Goal: Transaction & Acquisition: Book appointment/travel/reservation

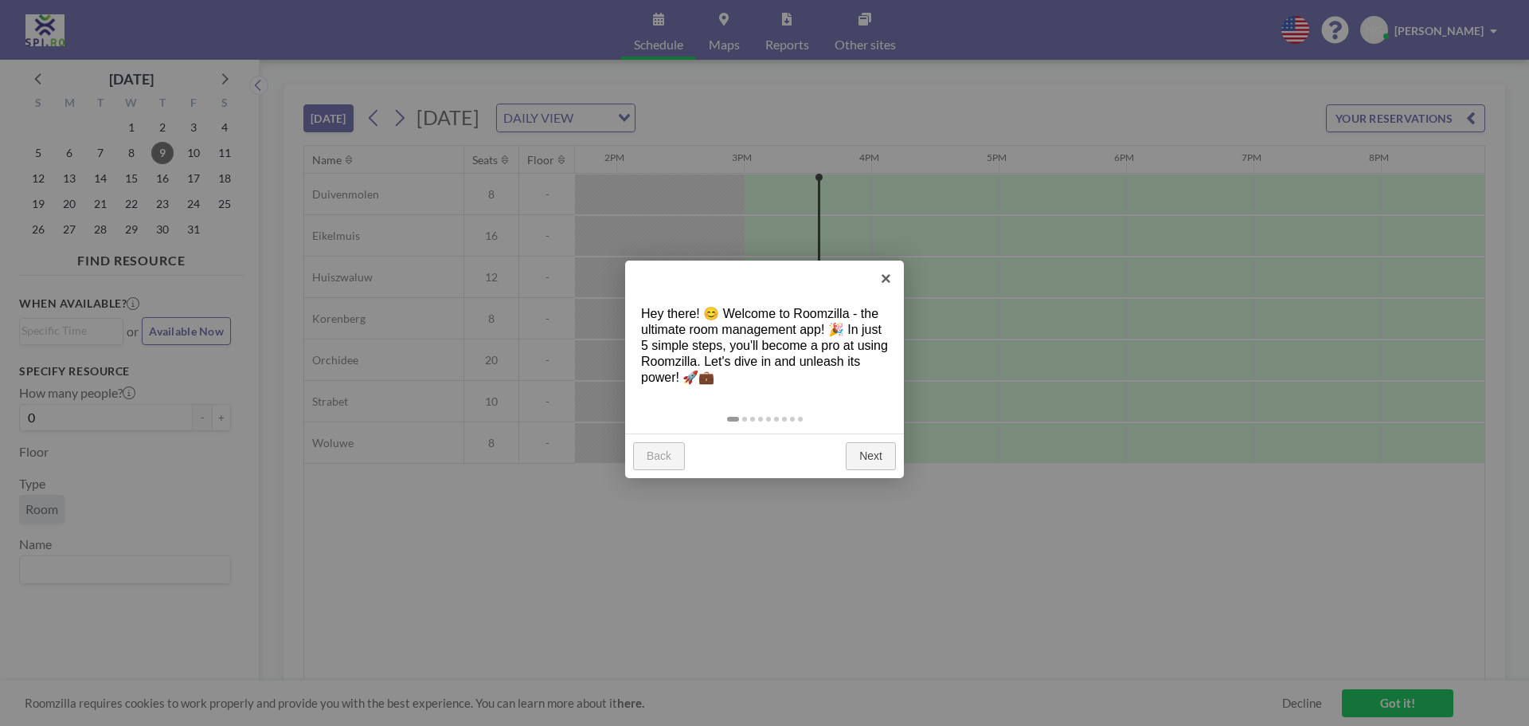
scroll to position [0, 1784]
click at [892, 272] on link "×" at bounding box center [886, 278] width 36 height 36
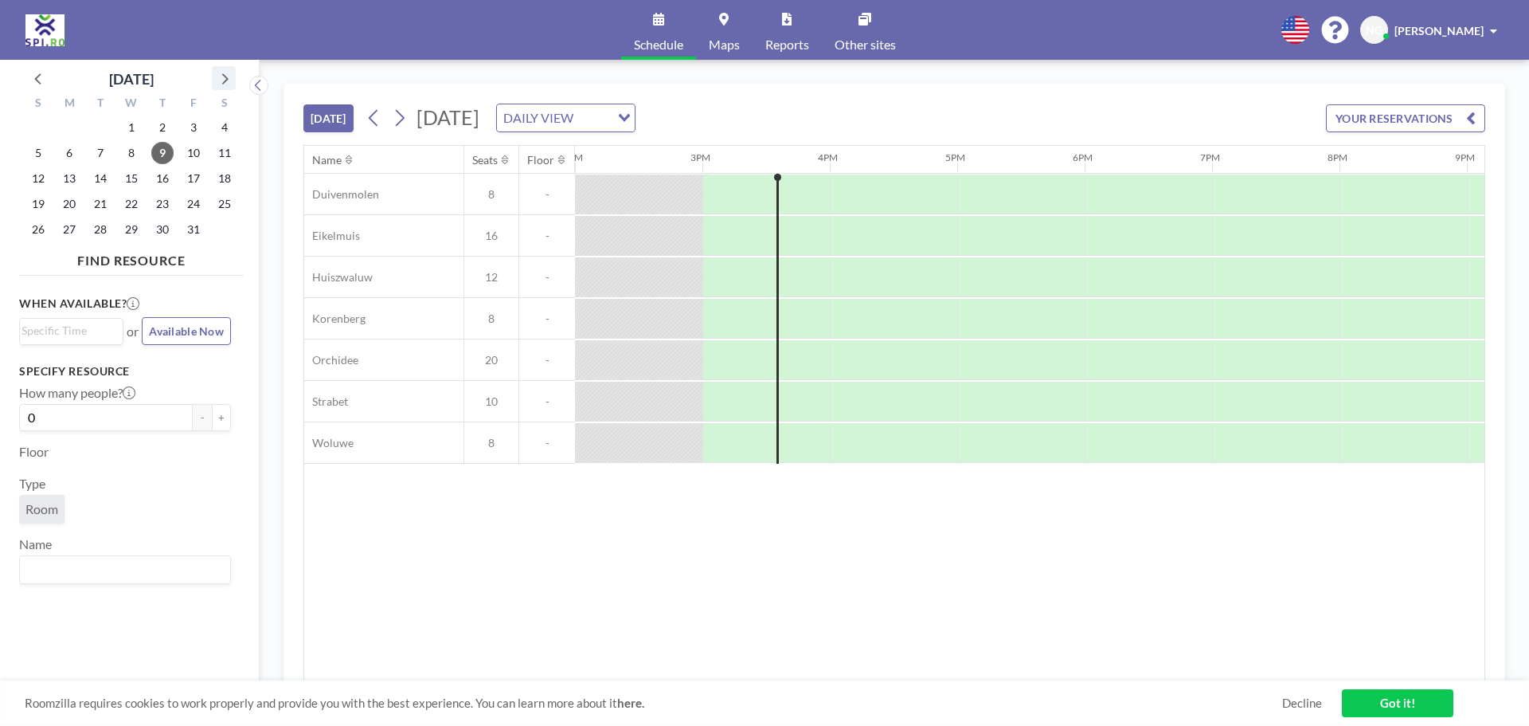
click at [225, 70] on icon at bounding box center [223, 78] width 21 height 21
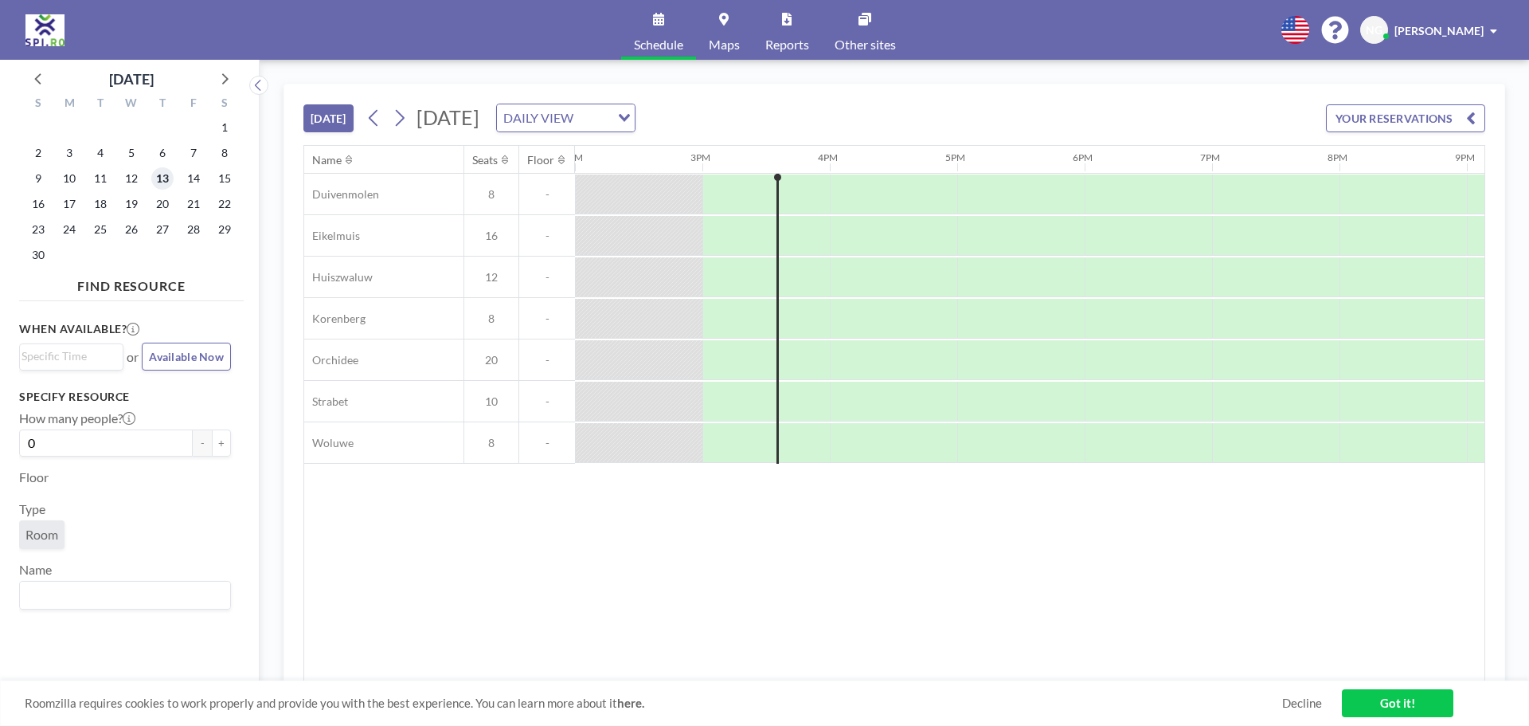
click at [165, 178] on span "13" at bounding box center [162, 178] width 22 height 22
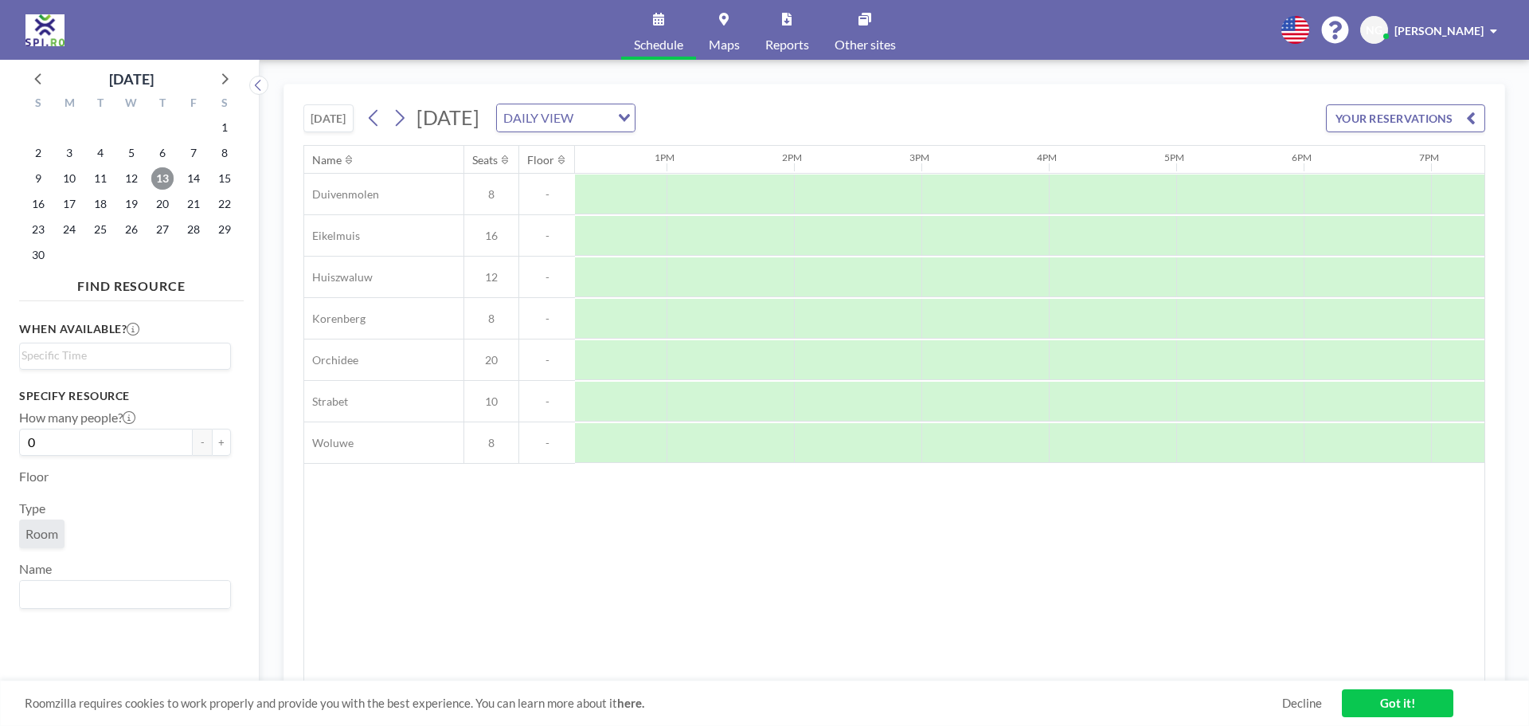
scroll to position [0, 1529]
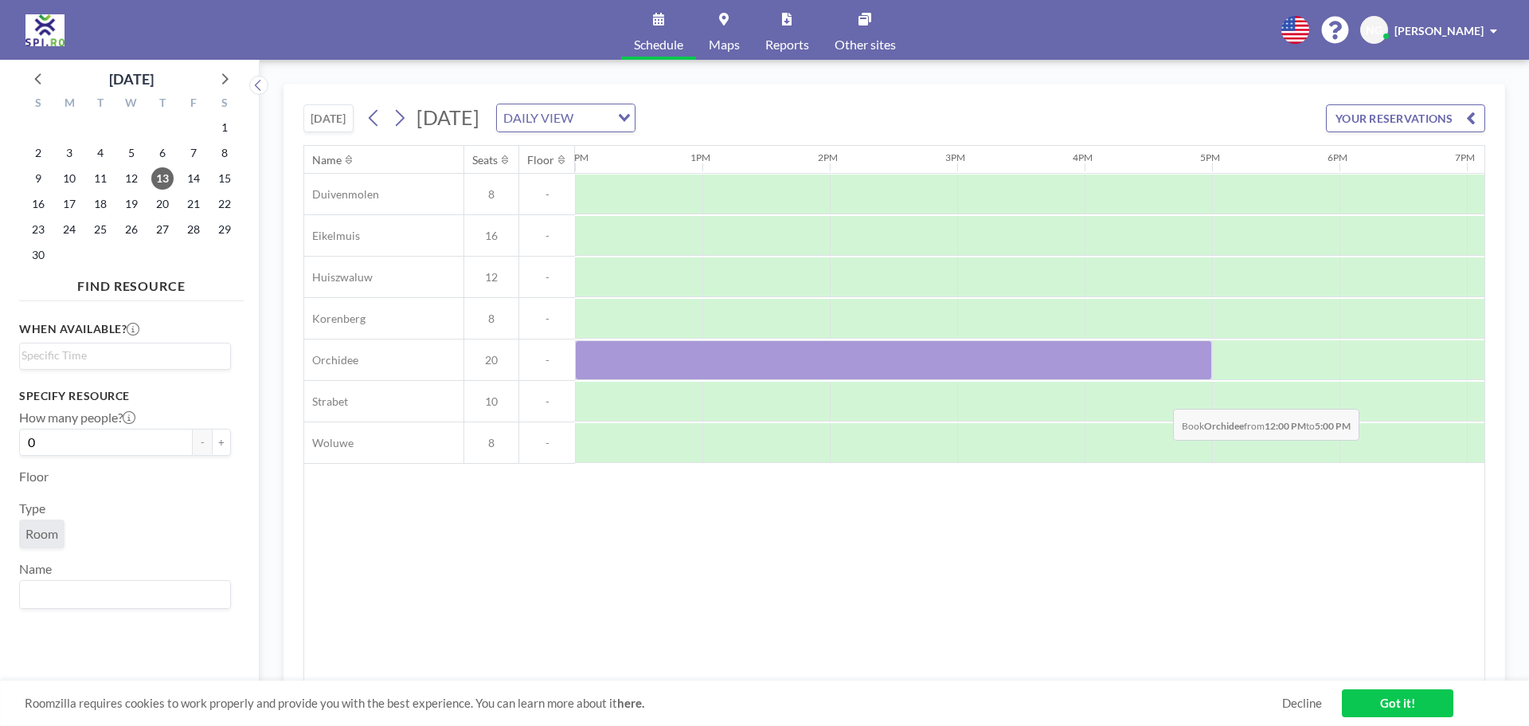
drag, startPoint x: 668, startPoint y: 369, endPoint x: 1161, endPoint y: 397, distance: 493.1
click at [1161, 397] on div "Duivenmolen 8 - Eikelmuis 16 - Huiszwaluw 12 - [GEOGRAPHIC_DATA] 8 - [GEOGRAPHI…" at bounding box center [440, 319] width 3330 height 290
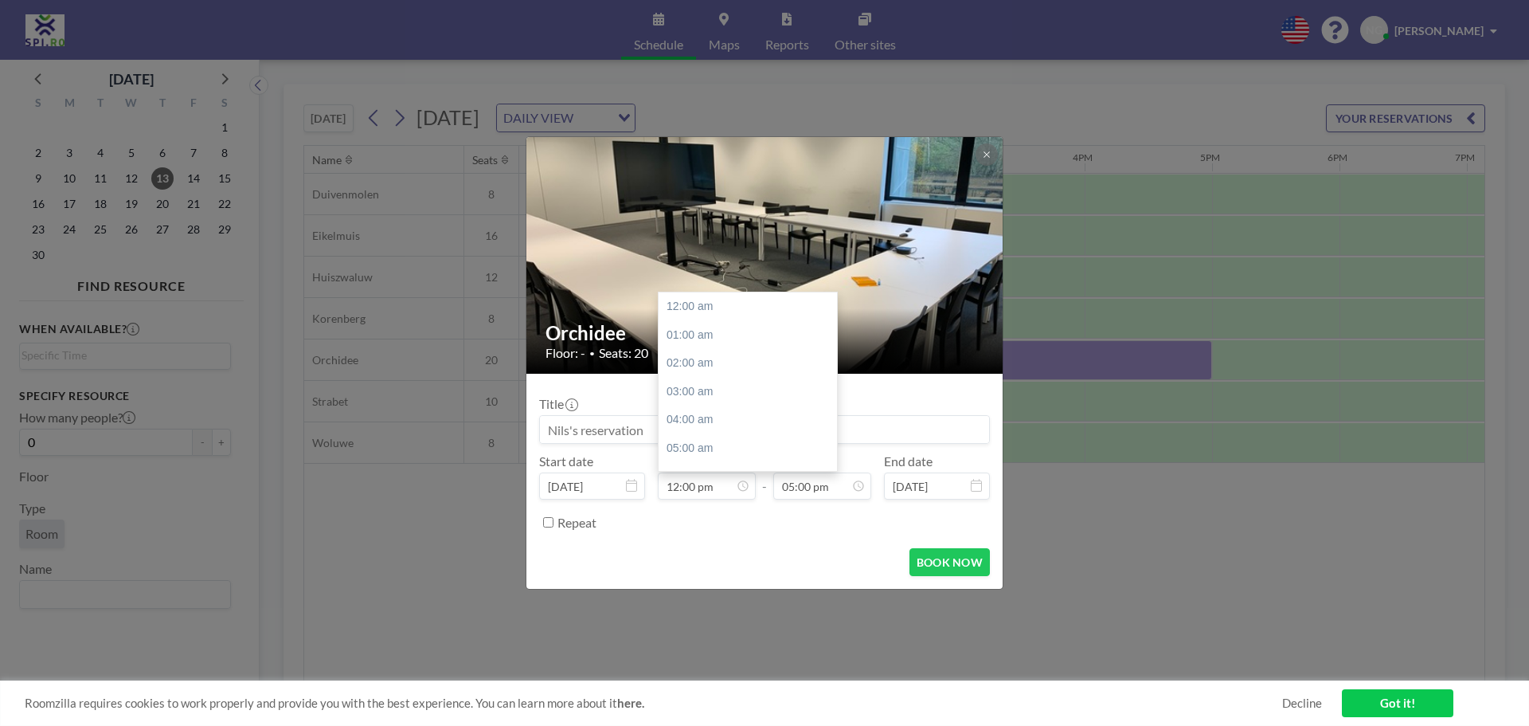
scroll to position [340, 0]
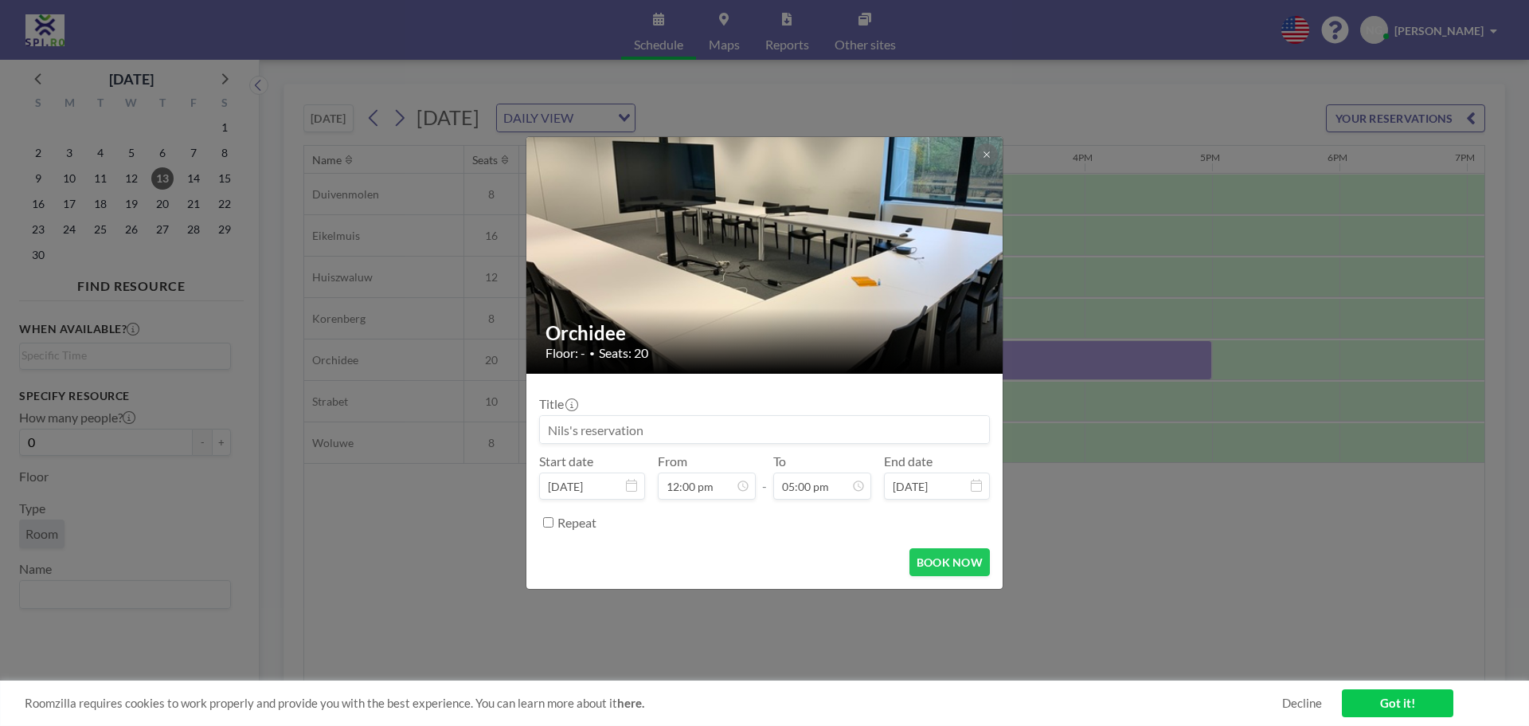
click at [687, 433] on input at bounding box center [764, 429] width 449 height 27
drag, startPoint x: 701, startPoint y: 429, endPoint x: 515, endPoint y: 425, distance: 186.5
click at [515, 425] on div "Orchidee Floor: - • Seats: 20 Title Start date [DATE] From 12:00 pm - To 05:00 …" at bounding box center [764, 363] width 1529 height 726
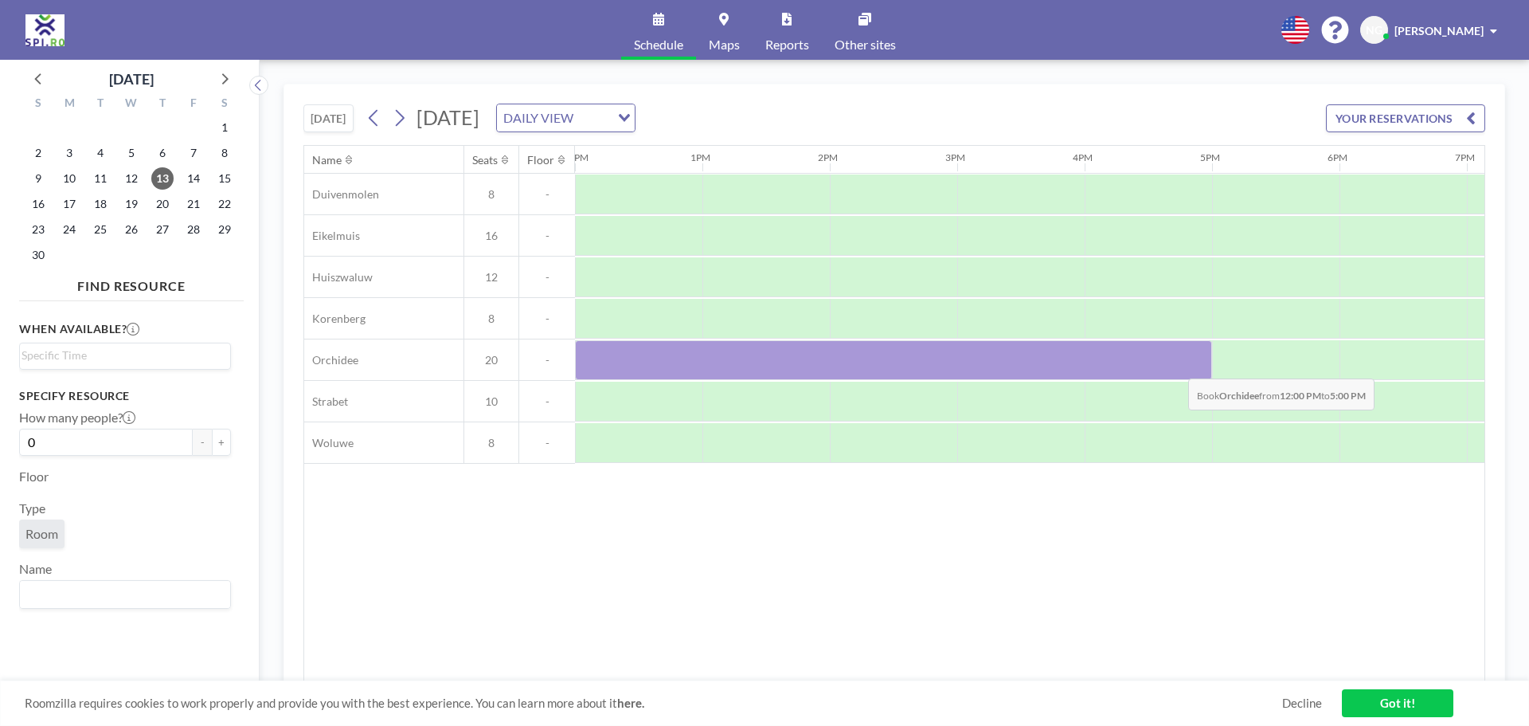
drag, startPoint x: 619, startPoint y: 354, endPoint x: 1176, endPoint y: 366, distance: 557.0
click at [1176, 366] on div at bounding box center [893, 360] width 637 height 40
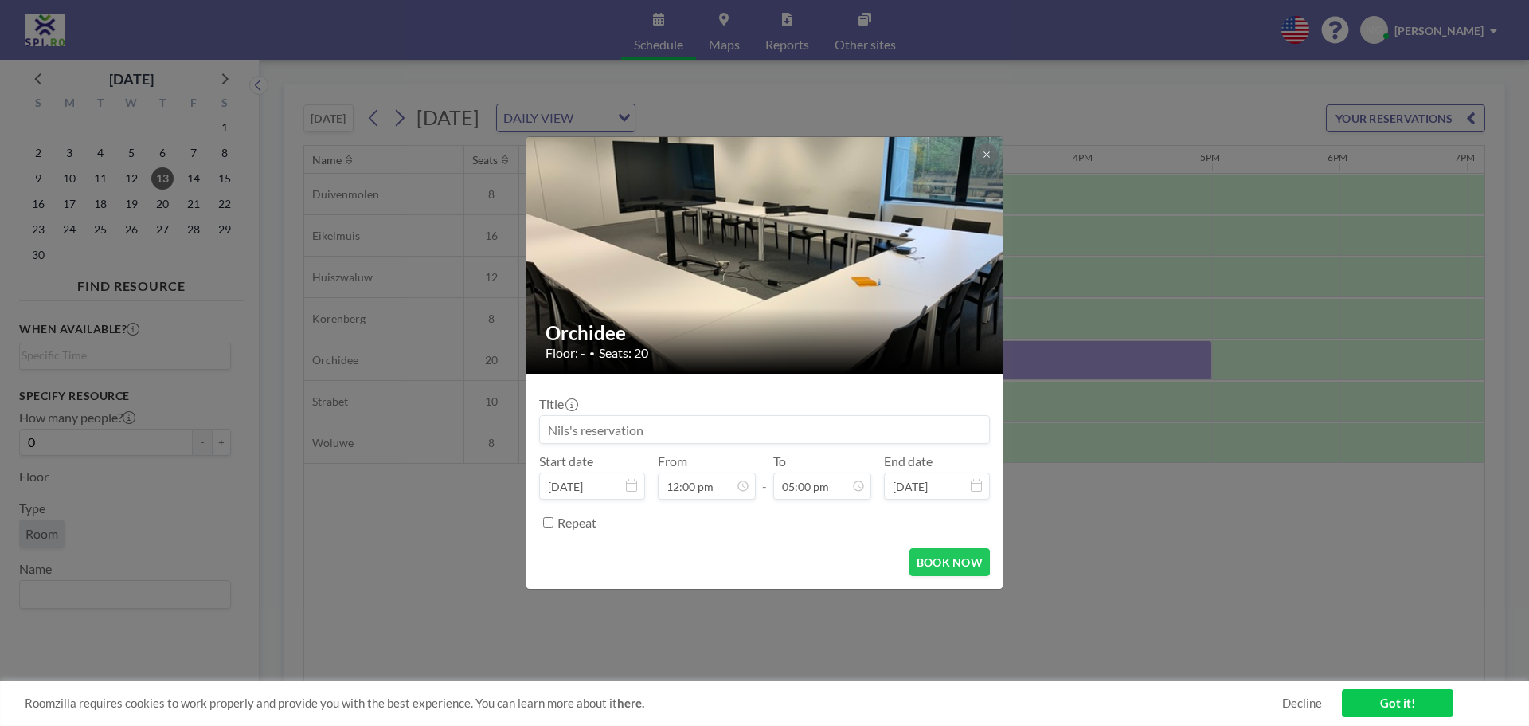
click at [691, 421] on input at bounding box center [764, 429] width 449 height 27
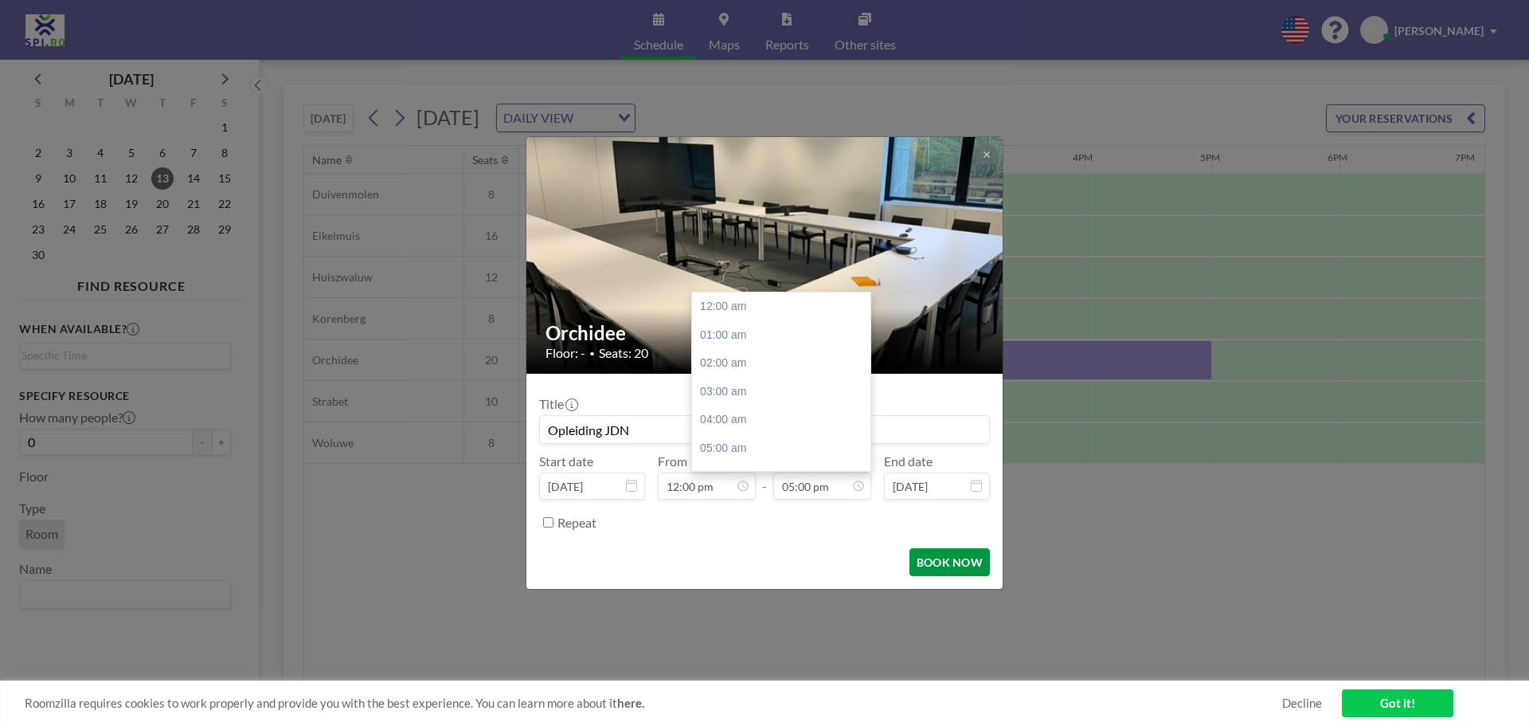
scroll to position [482, 0]
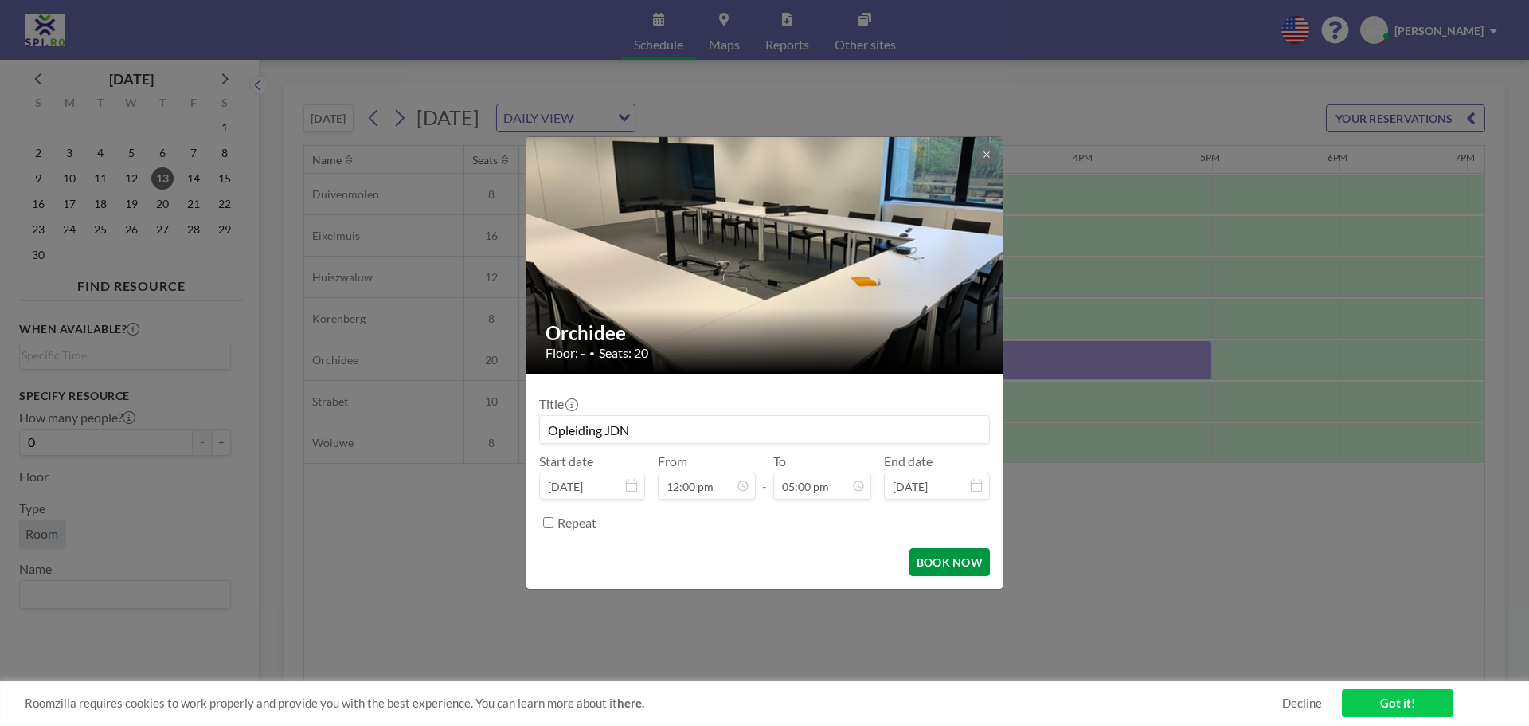
type input "Opleiding JDN"
click at [961, 565] on button "BOOK NOW" at bounding box center [950, 562] width 80 height 28
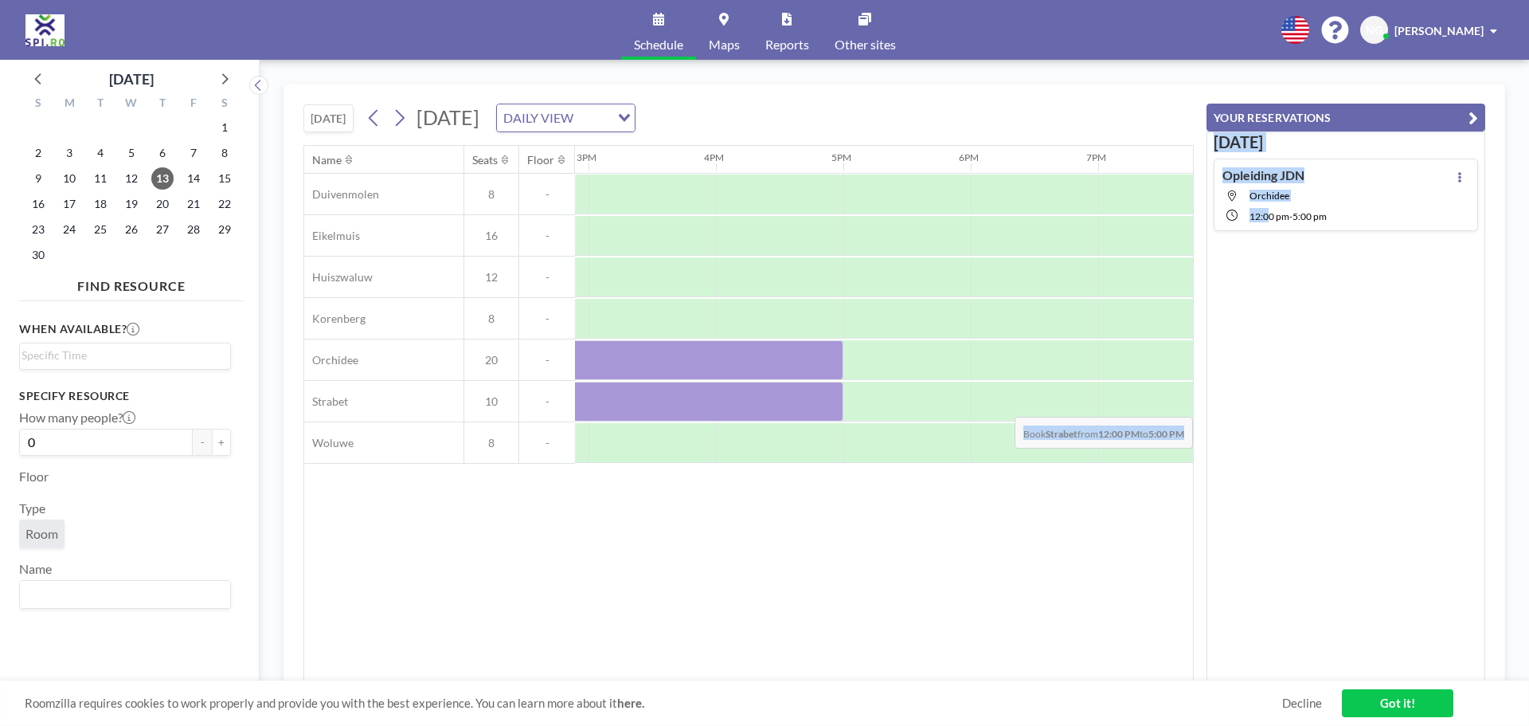
scroll to position [0, 2442]
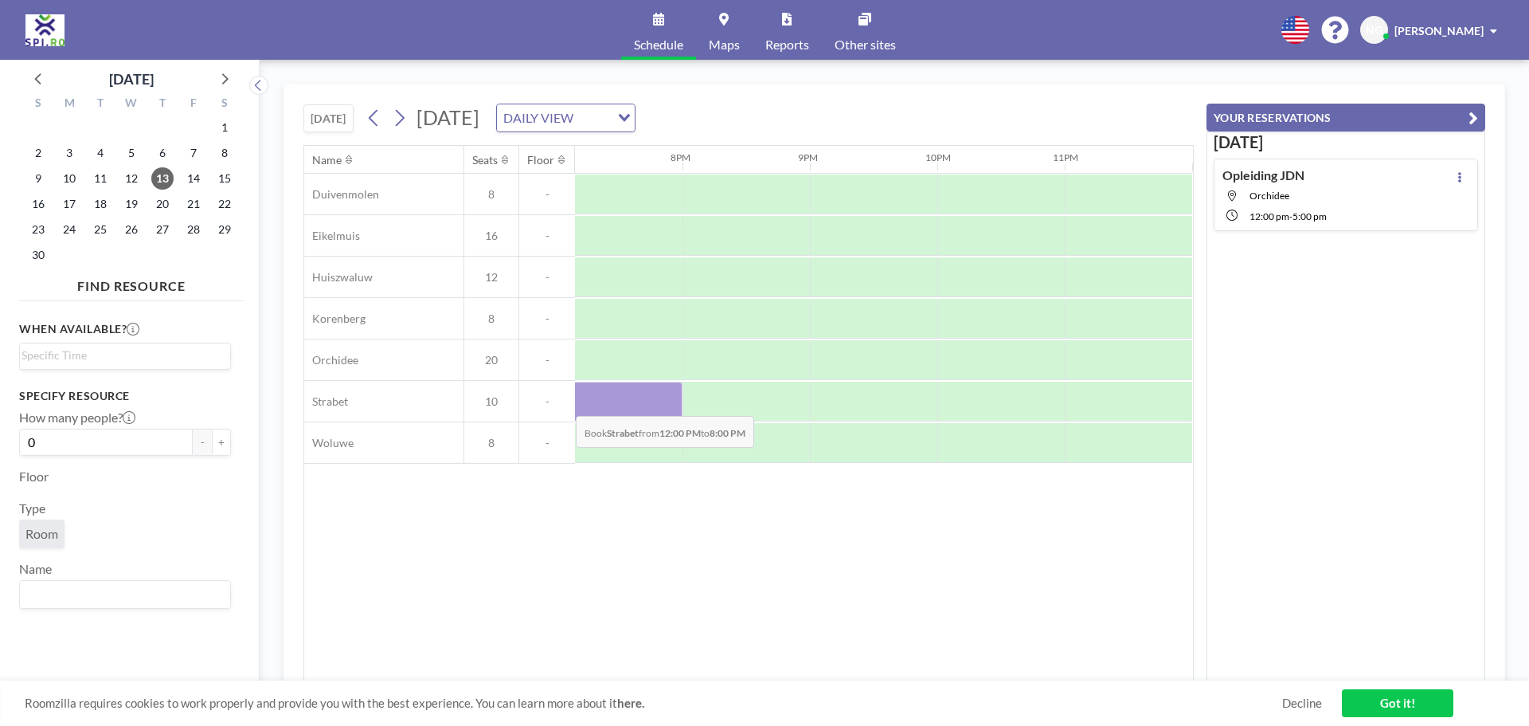
drag, startPoint x: 595, startPoint y: 409, endPoint x: 553, endPoint y: 405, distance: 42.4
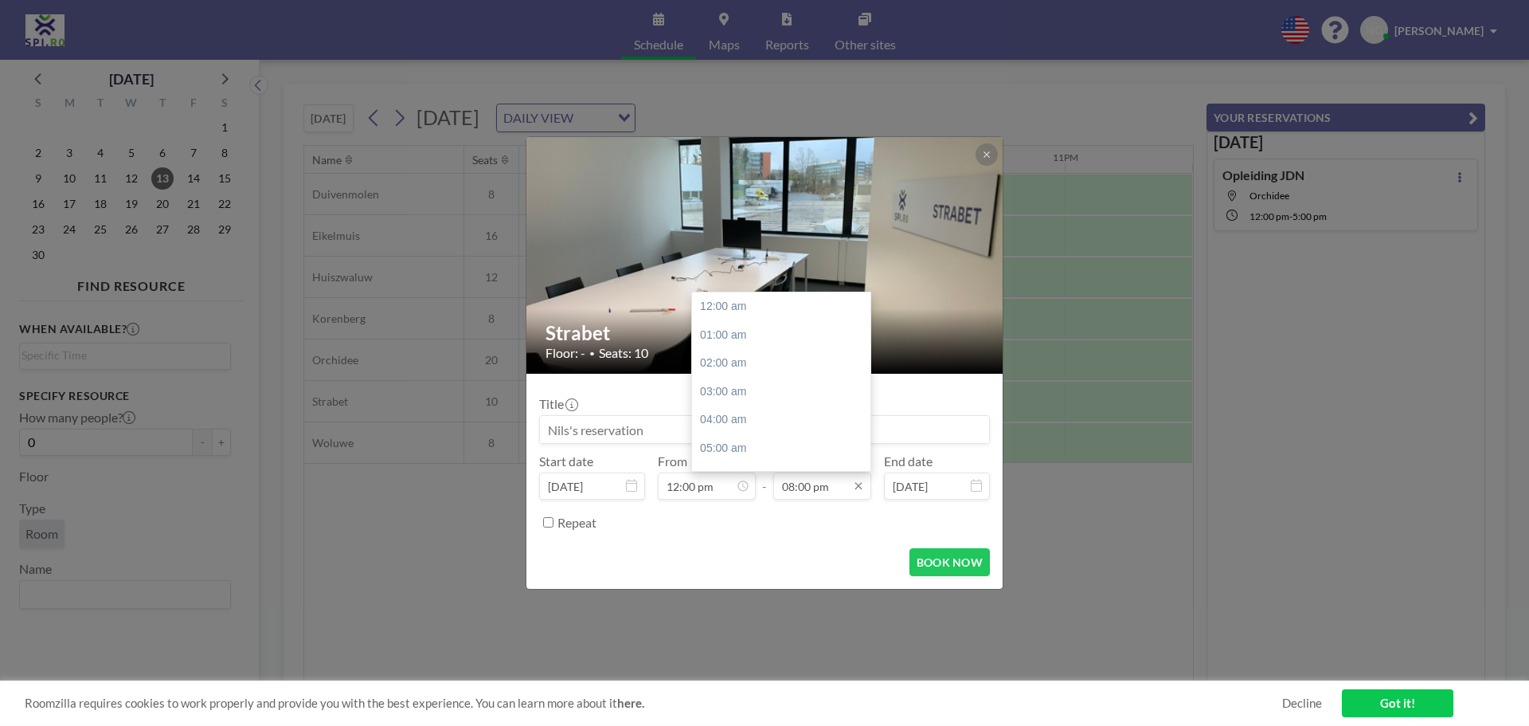
scroll to position [531, 0]
click at [796, 492] on input "08:00 pm" at bounding box center [822, 485] width 98 height 27
drag, startPoint x: 867, startPoint y: 443, endPoint x: 866, endPoint y: 428, distance: 15.2
click at [866, 428] on div at bounding box center [866, 430] width 5 height 44
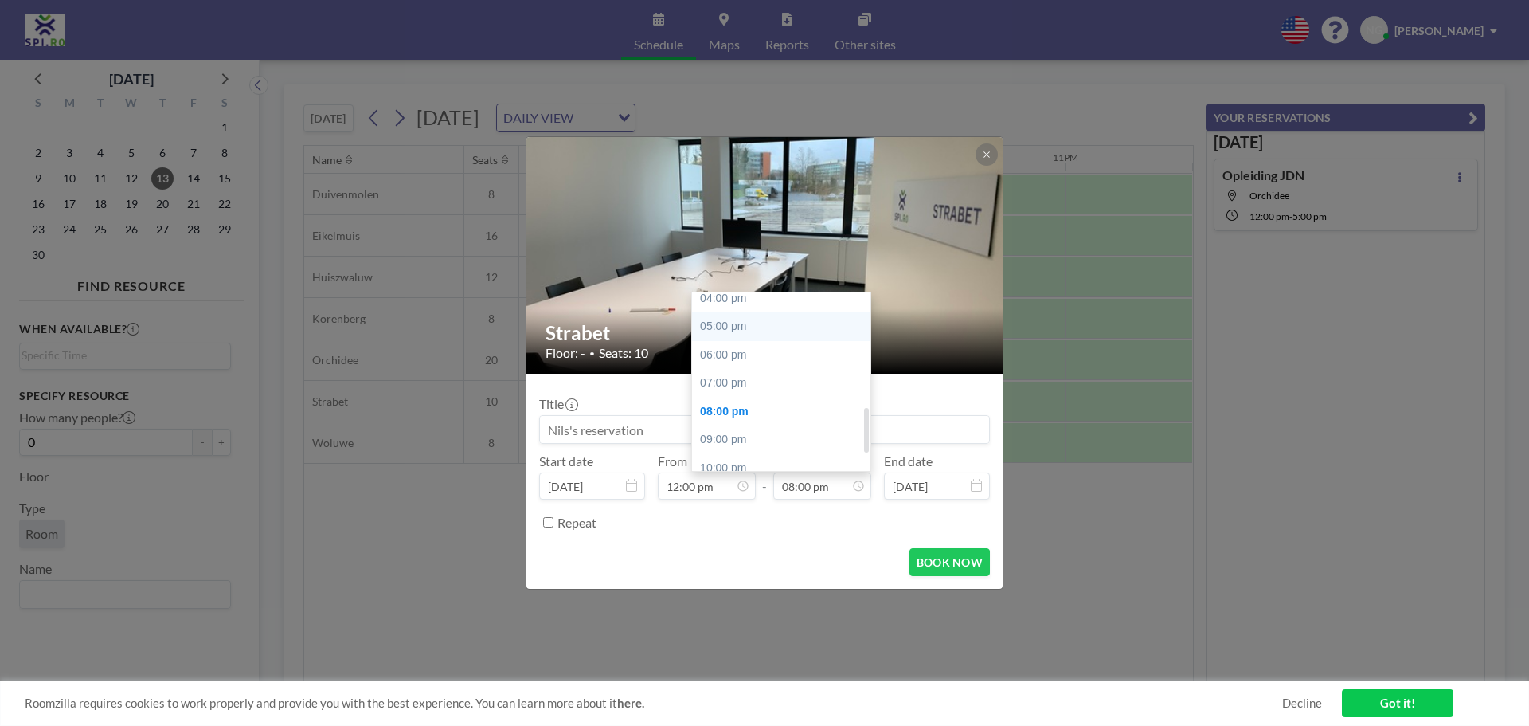
click at [730, 332] on div "05:00 pm" at bounding box center [785, 326] width 186 height 29
type input "05:00 pm"
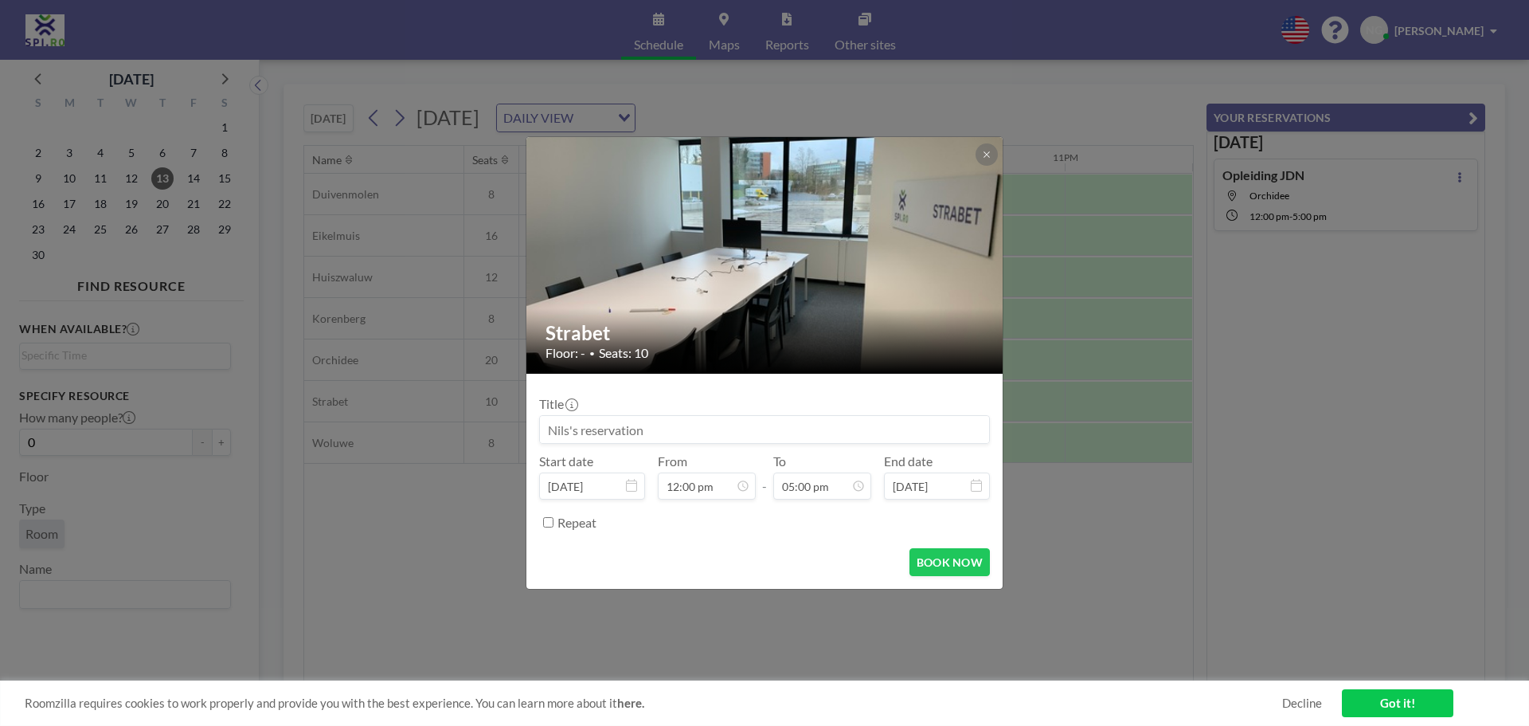
click at [686, 428] on input at bounding box center [764, 429] width 449 height 27
type input "Opleiding JDN"
click at [947, 560] on button "BOOK NOW" at bounding box center [950, 562] width 80 height 28
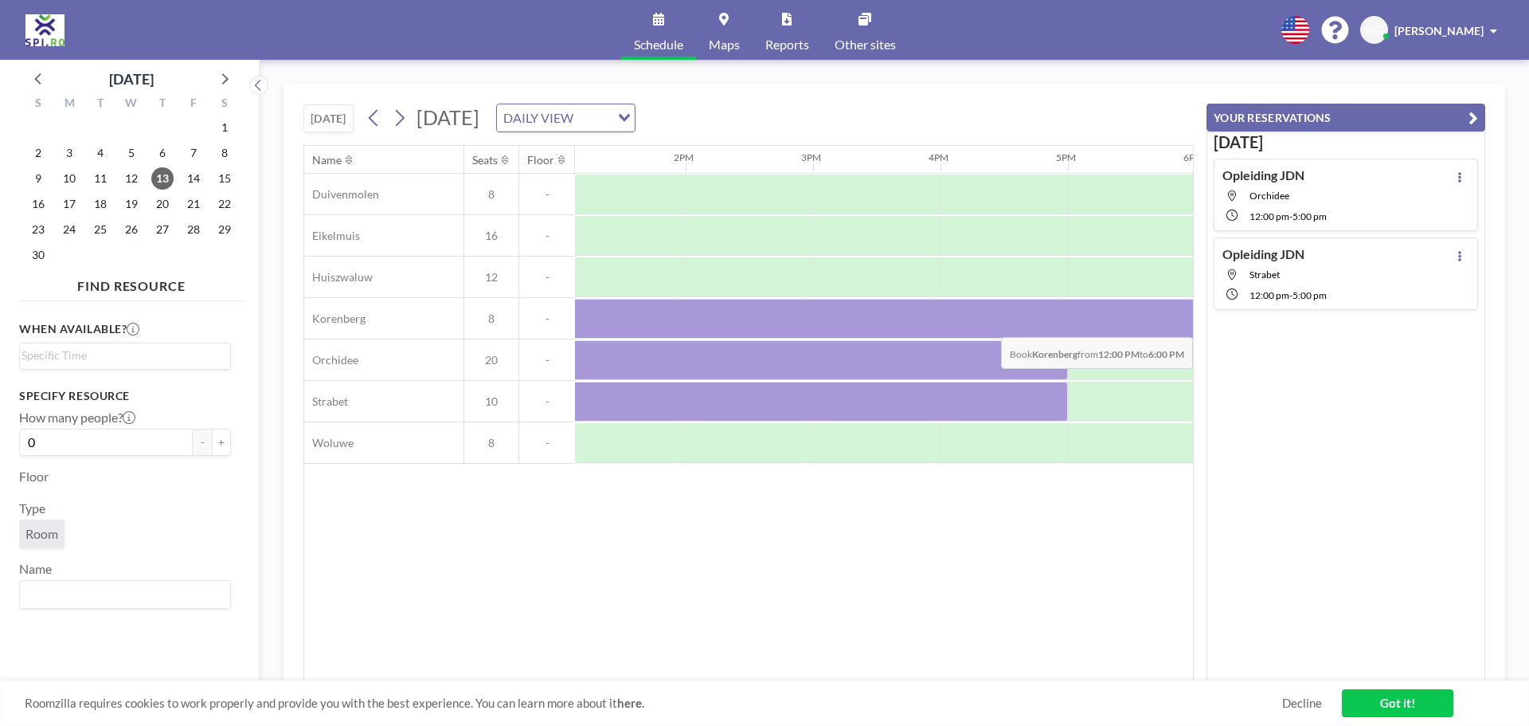
scroll to position [0, 1739]
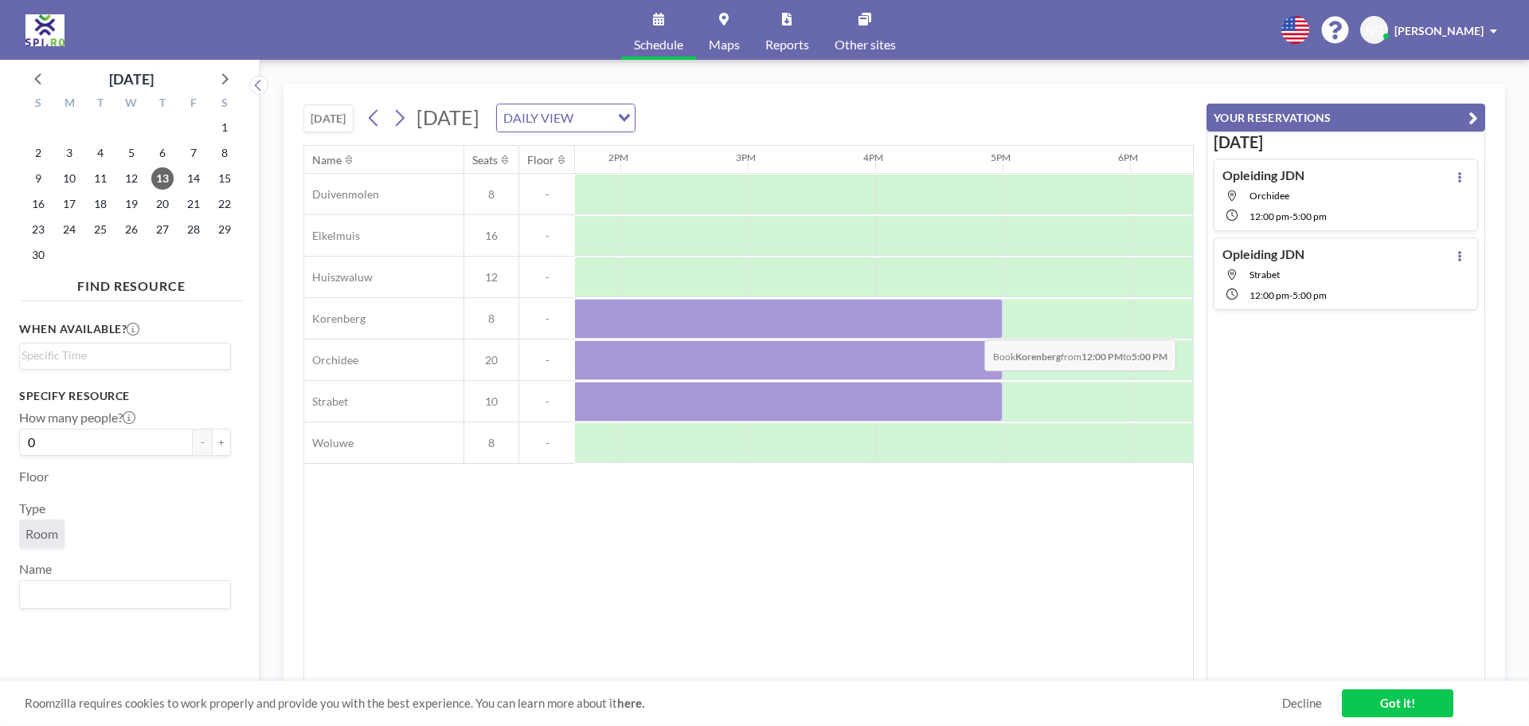
drag, startPoint x: 800, startPoint y: 315, endPoint x: 964, endPoint y: 322, distance: 164.2
click at [964, 322] on div at bounding box center [684, 319] width 637 height 40
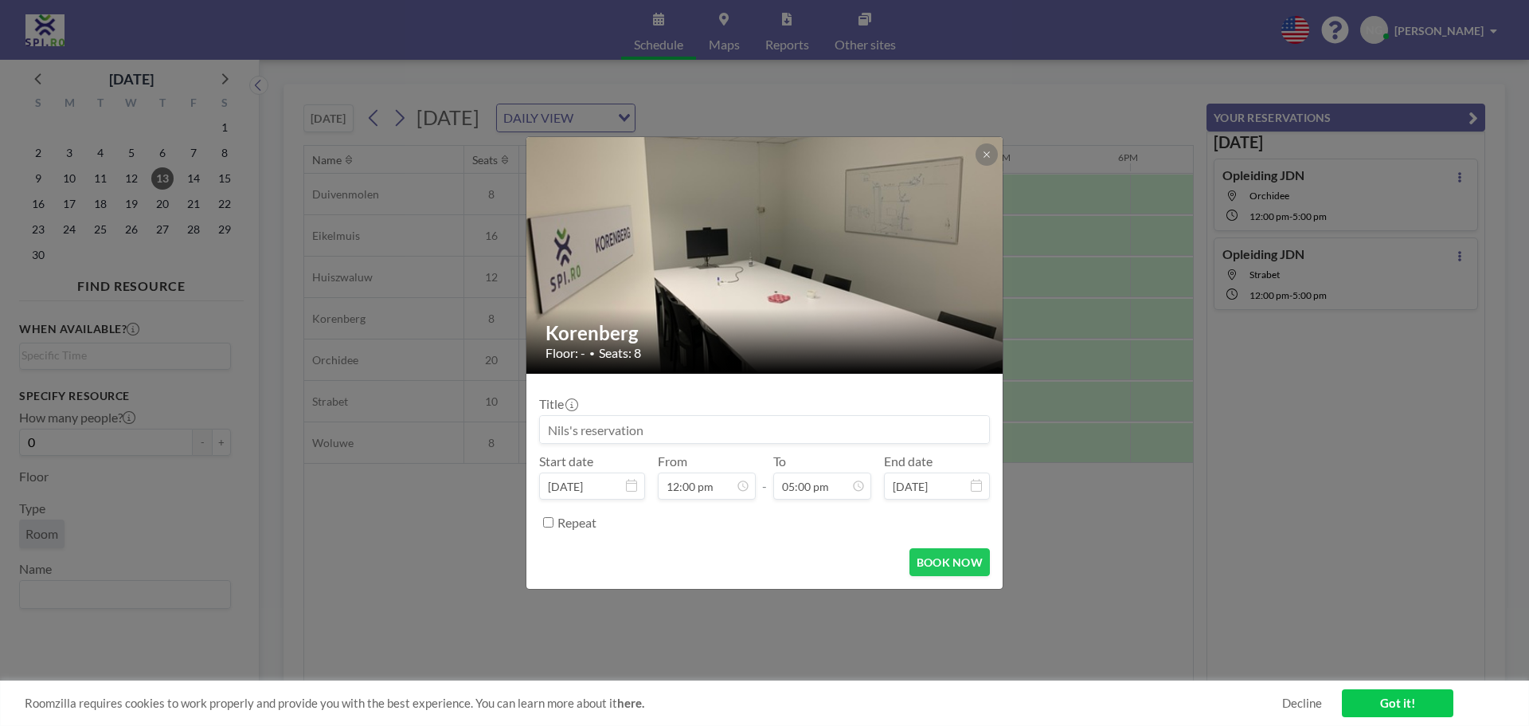
click at [622, 429] on input at bounding box center [764, 429] width 449 height 27
type input "Opleiding JDN"
click at [959, 566] on button "BOOK NOW" at bounding box center [950, 562] width 80 height 28
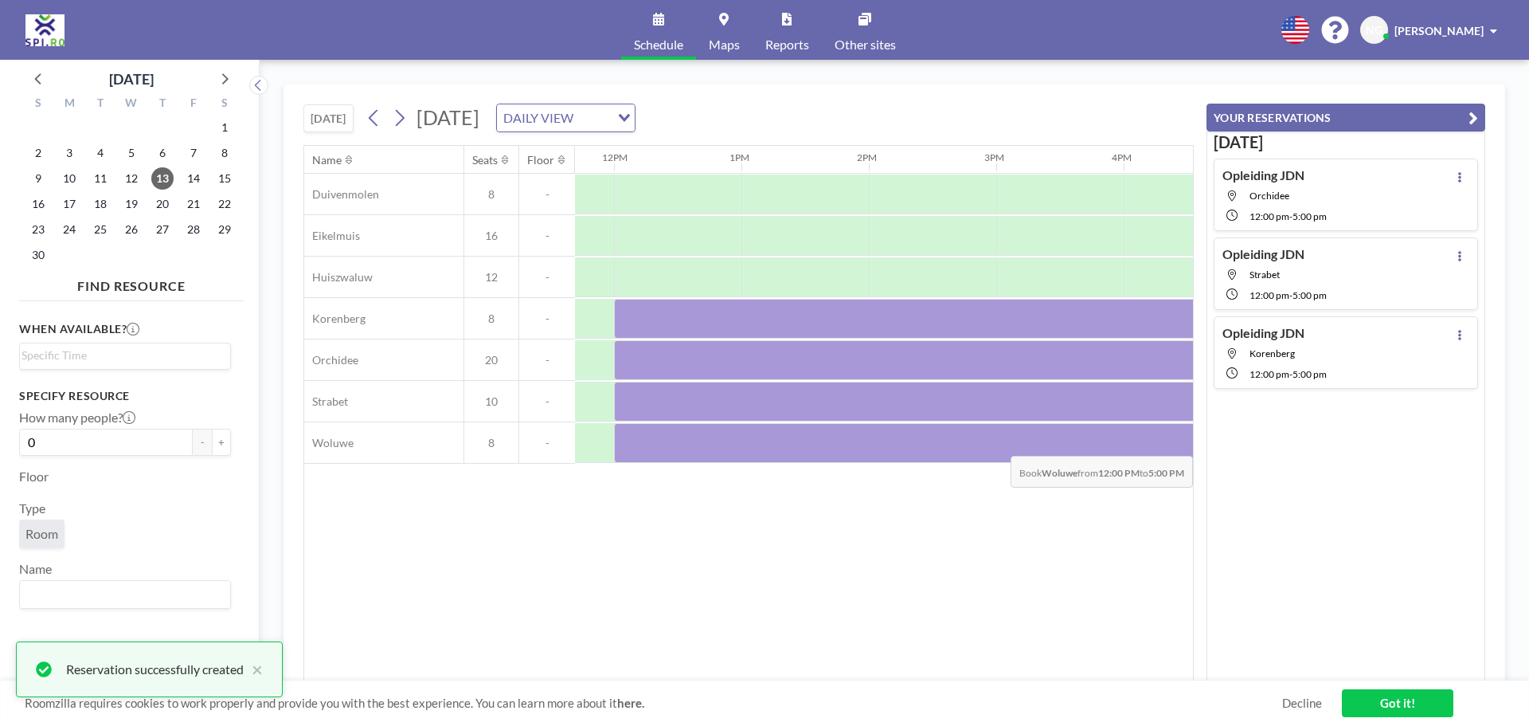
scroll to position [0, 1678]
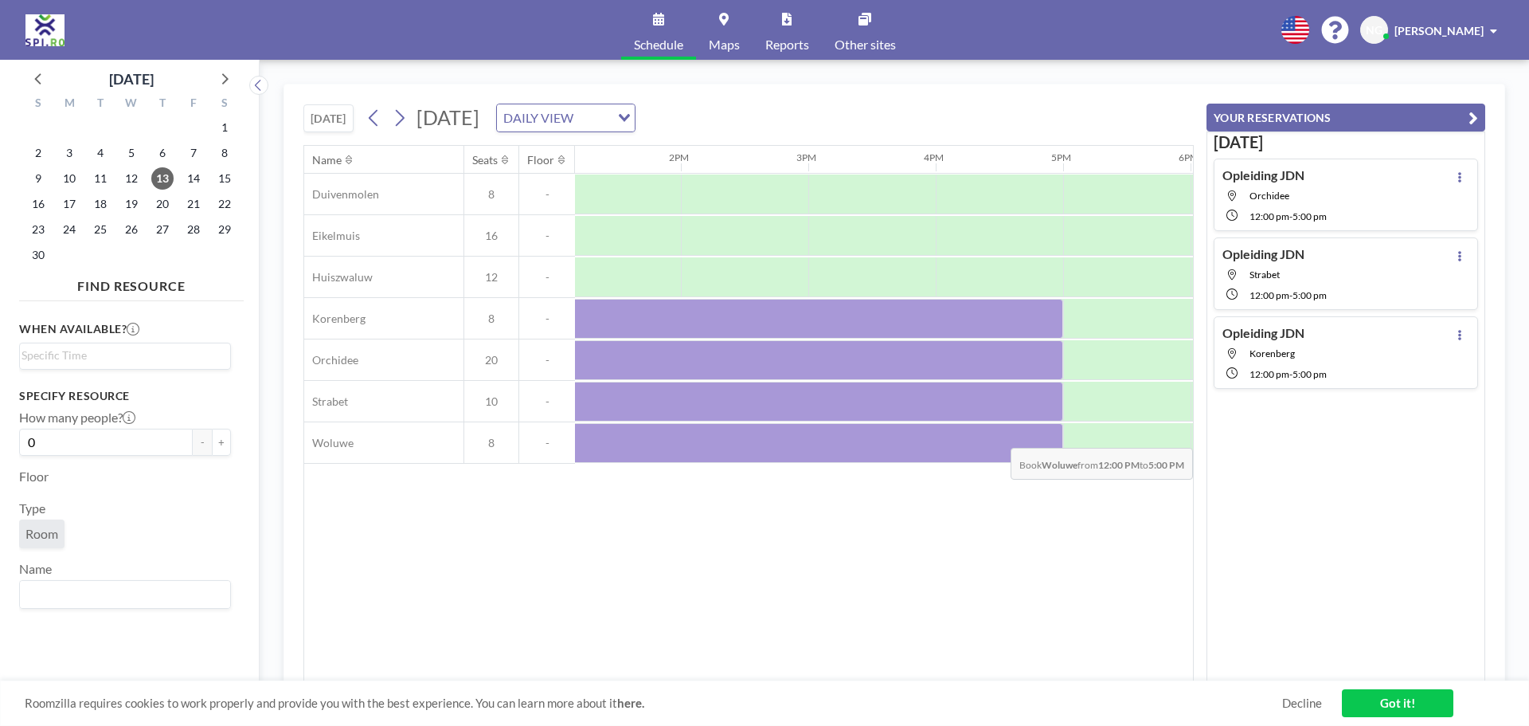
drag, startPoint x: 749, startPoint y: 445, endPoint x: 1019, endPoint y: 436, distance: 270.2
click at [1019, 436] on div at bounding box center [744, 443] width 637 height 40
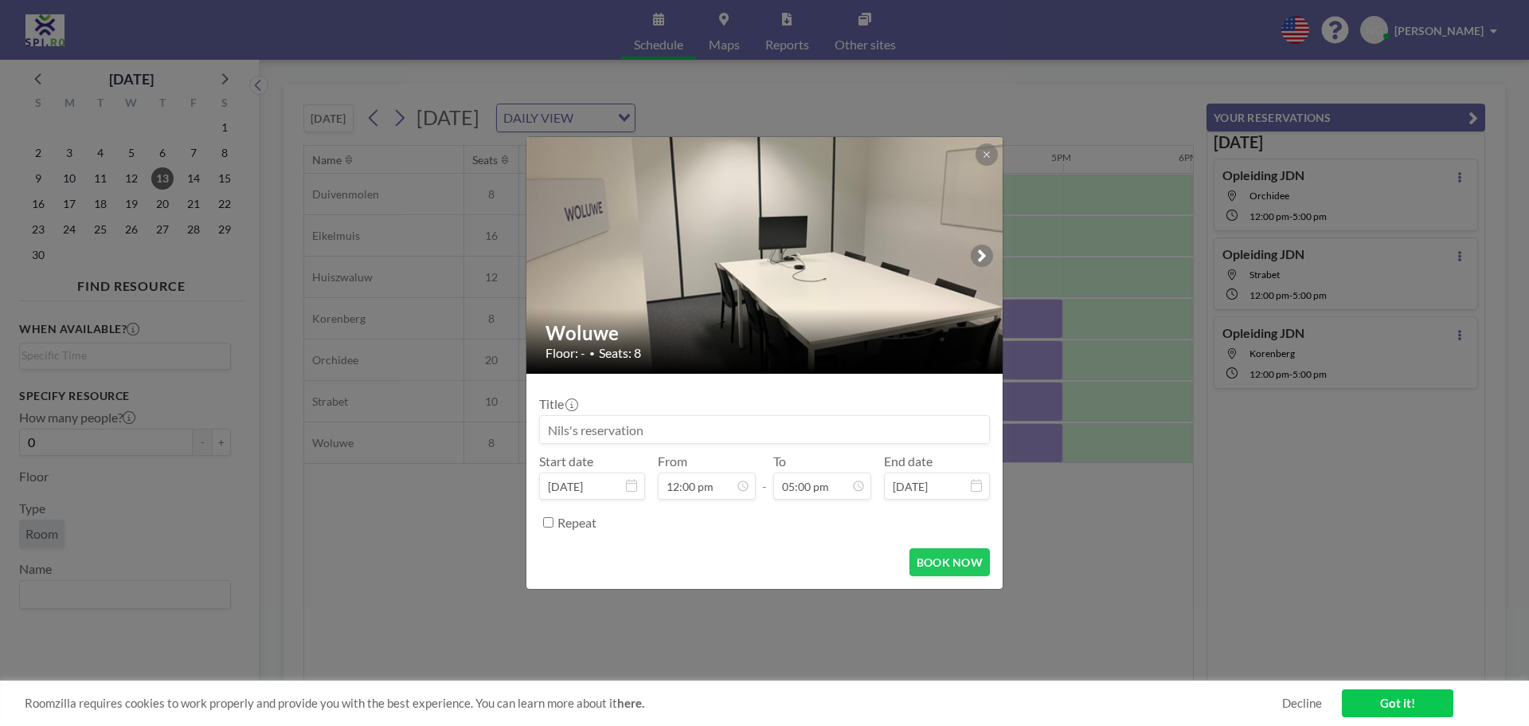
click at [694, 426] on input at bounding box center [764, 429] width 449 height 27
type input "Opleiding JDN"
click at [981, 156] on button at bounding box center [987, 154] width 22 height 22
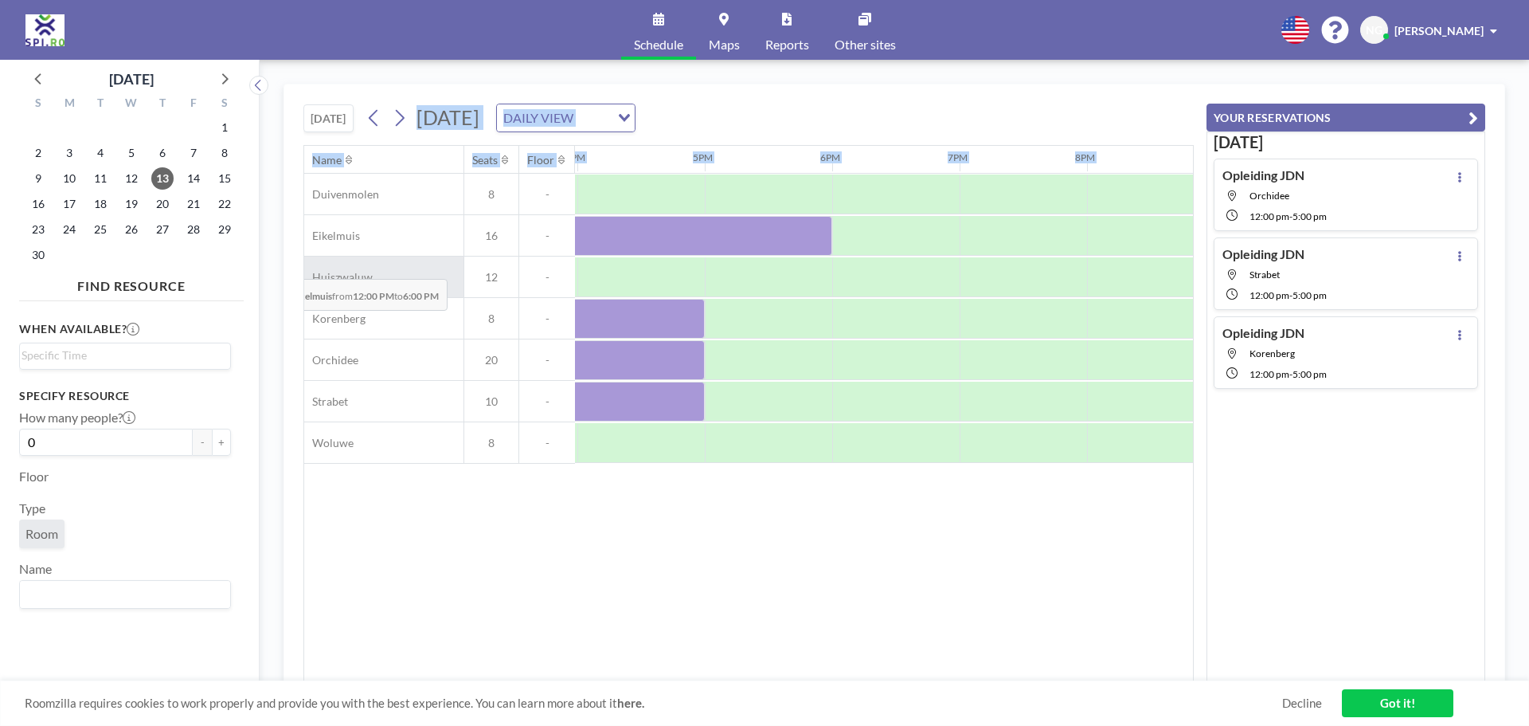
scroll to position [0, 1597]
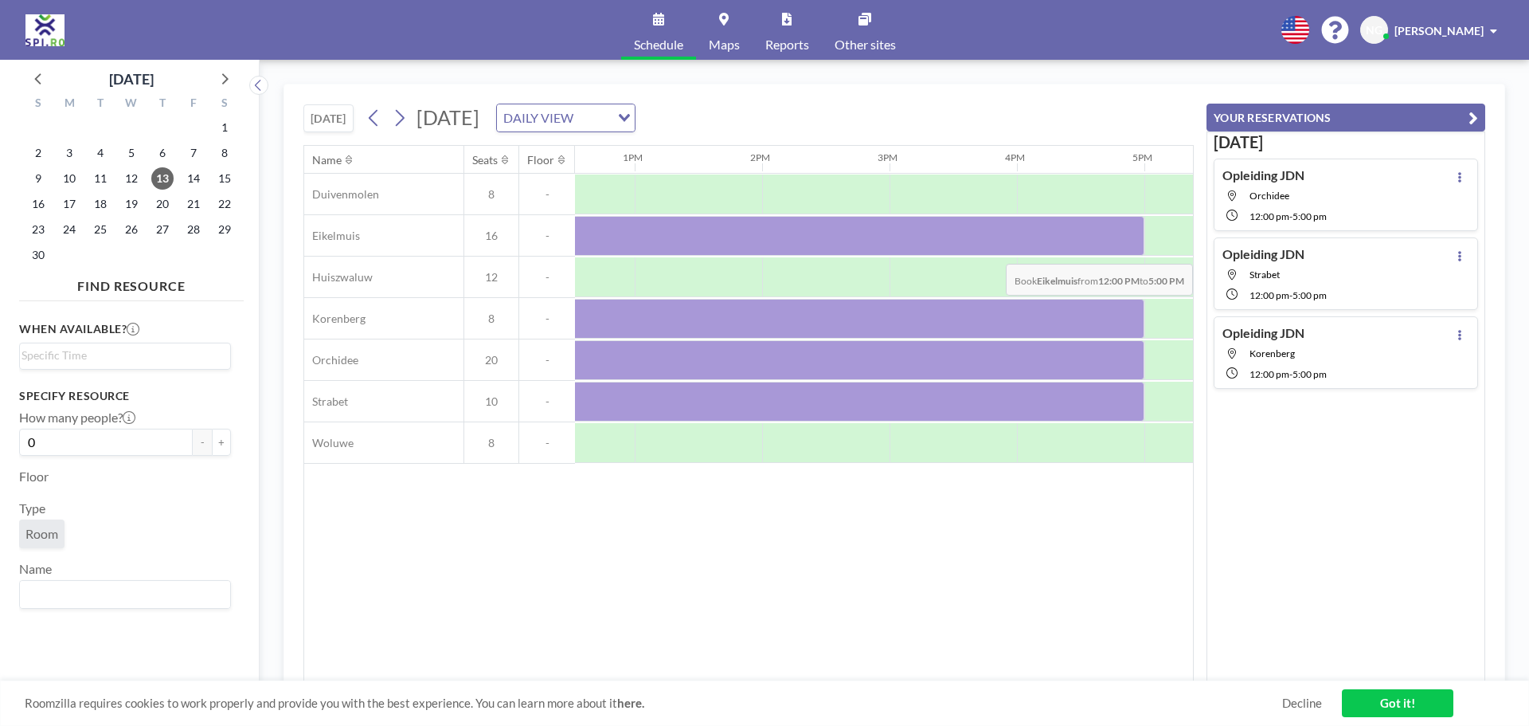
drag, startPoint x: 633, startPoint y: 241, endPoint x: 1084, endPoint y: 252, distance: 451.0
click at [1084, 252] on div at bounding box center [825, 236] width 637 height 40
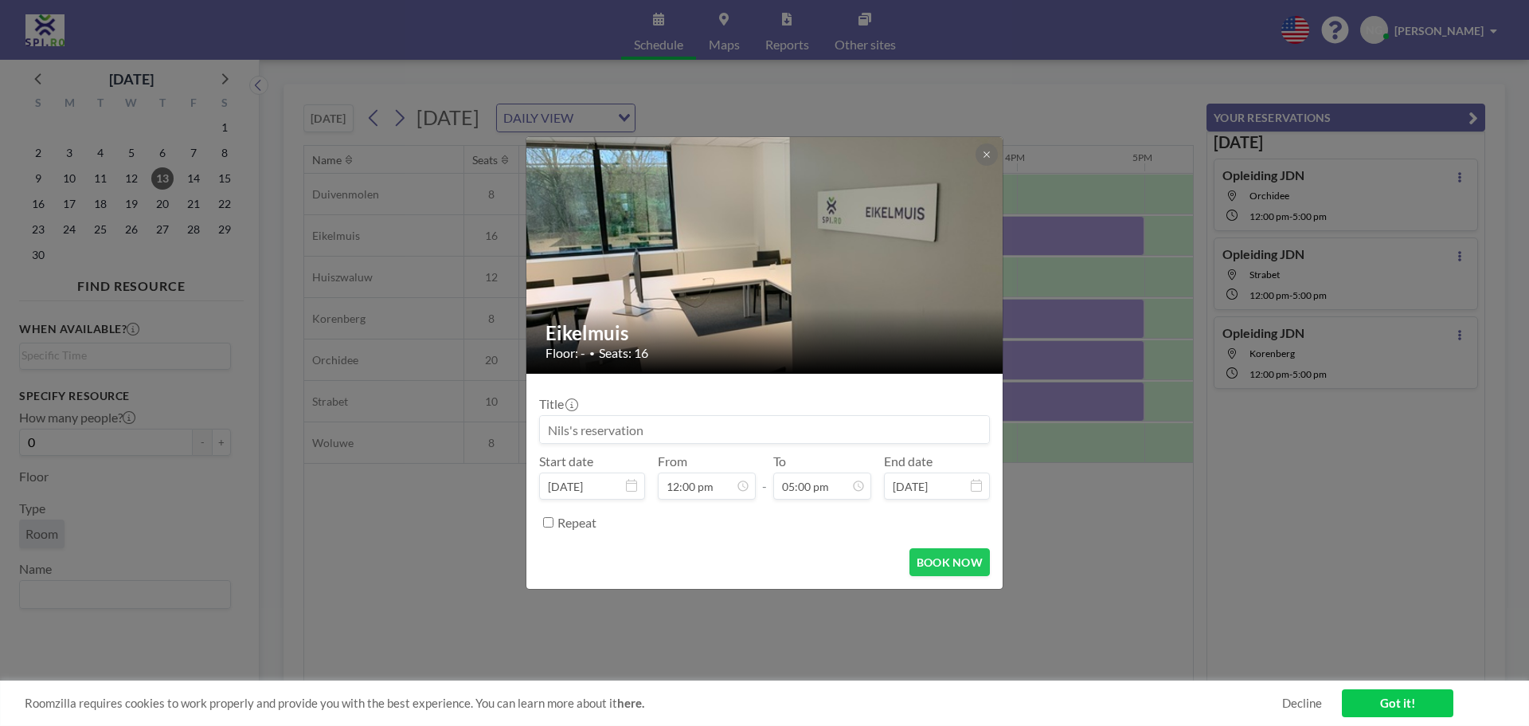
click at [690, 422] on input at bounding box center [764, 429] width 449 height 27
type input "Draaiboekoverleg"
click at [934, 562] on button "BOOK NOW" at bounding box center [950, 562] width 80 height 28
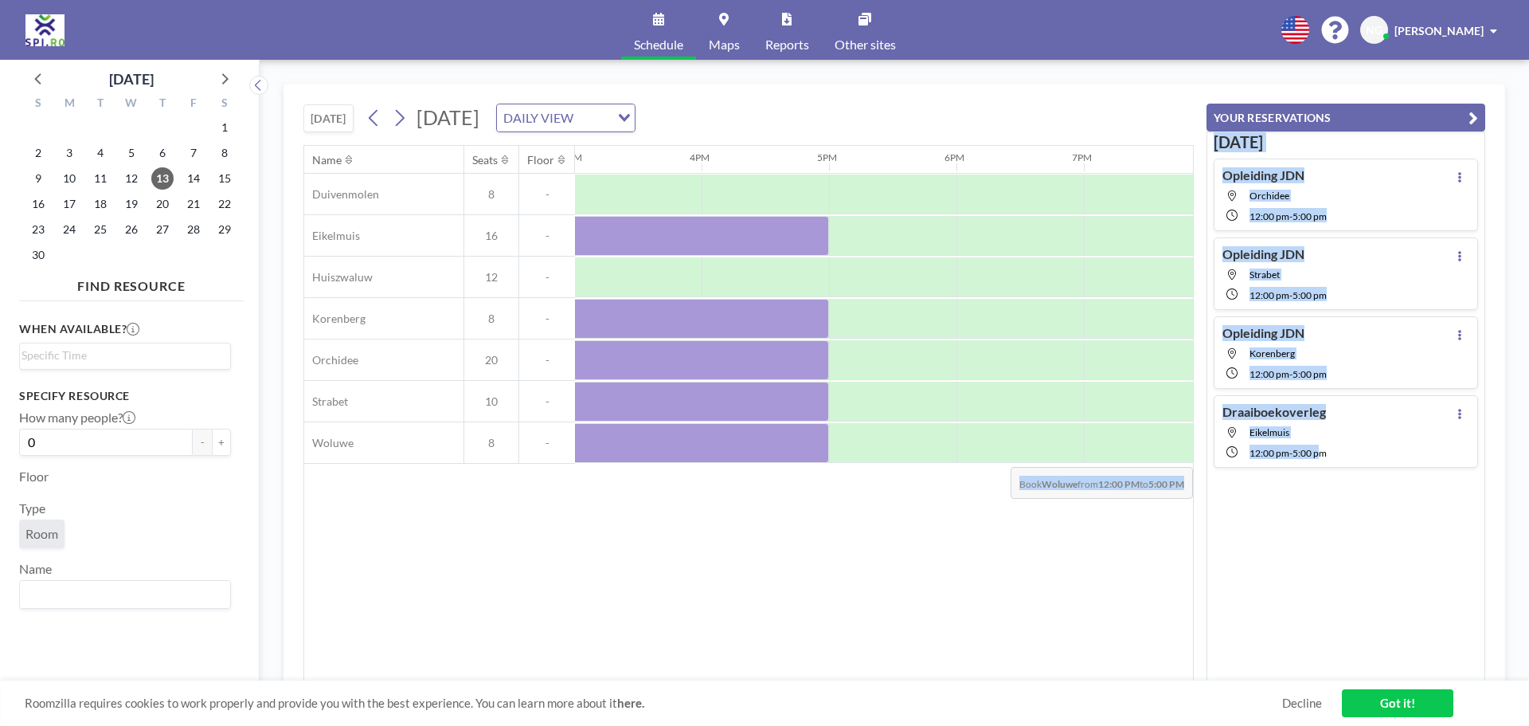
scroll to position [0, 2442]
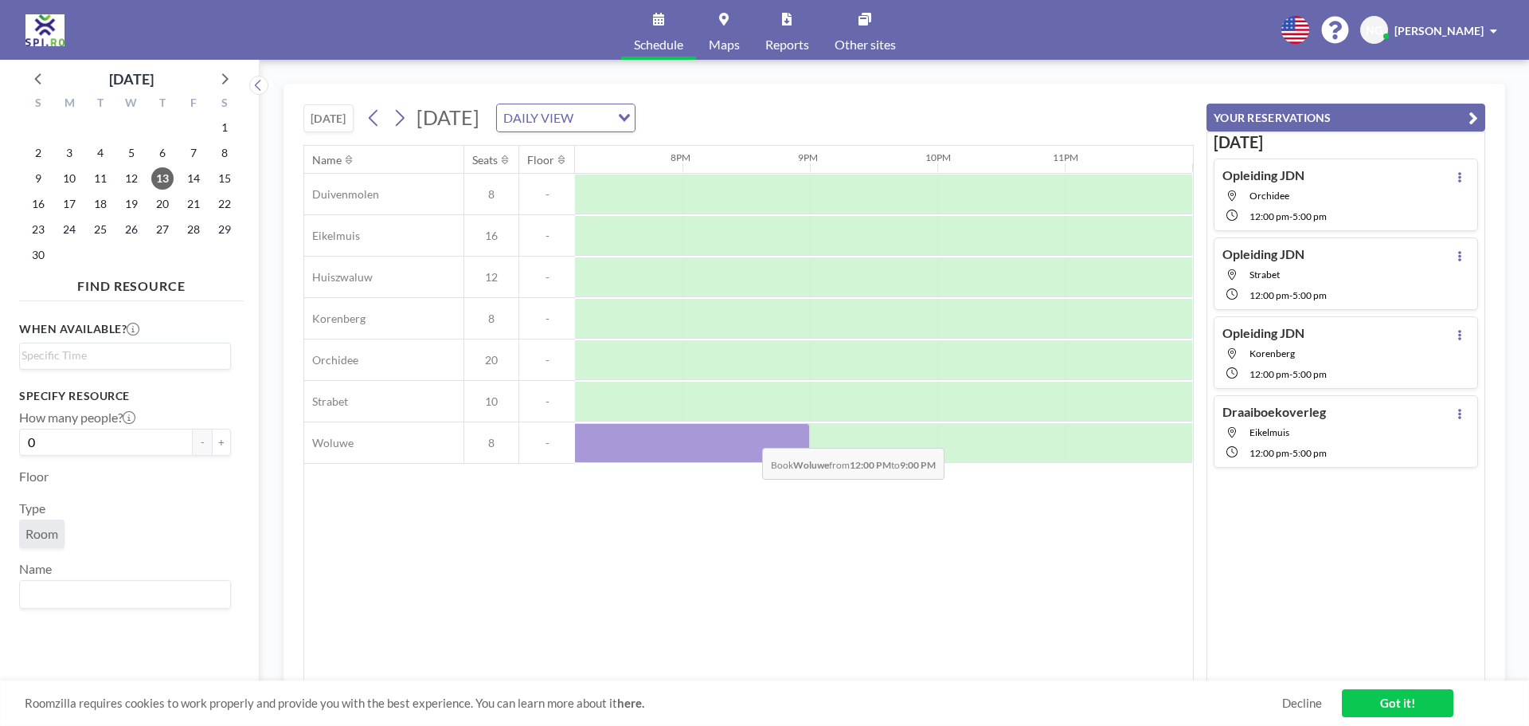
drag, startPoint x: 700, startPoint y: 441, endPoint x: 750, endPoint y: 436, distance: 49.7
click at [750, 436] on div at bounding box center [236, 443] width 1147 height 40
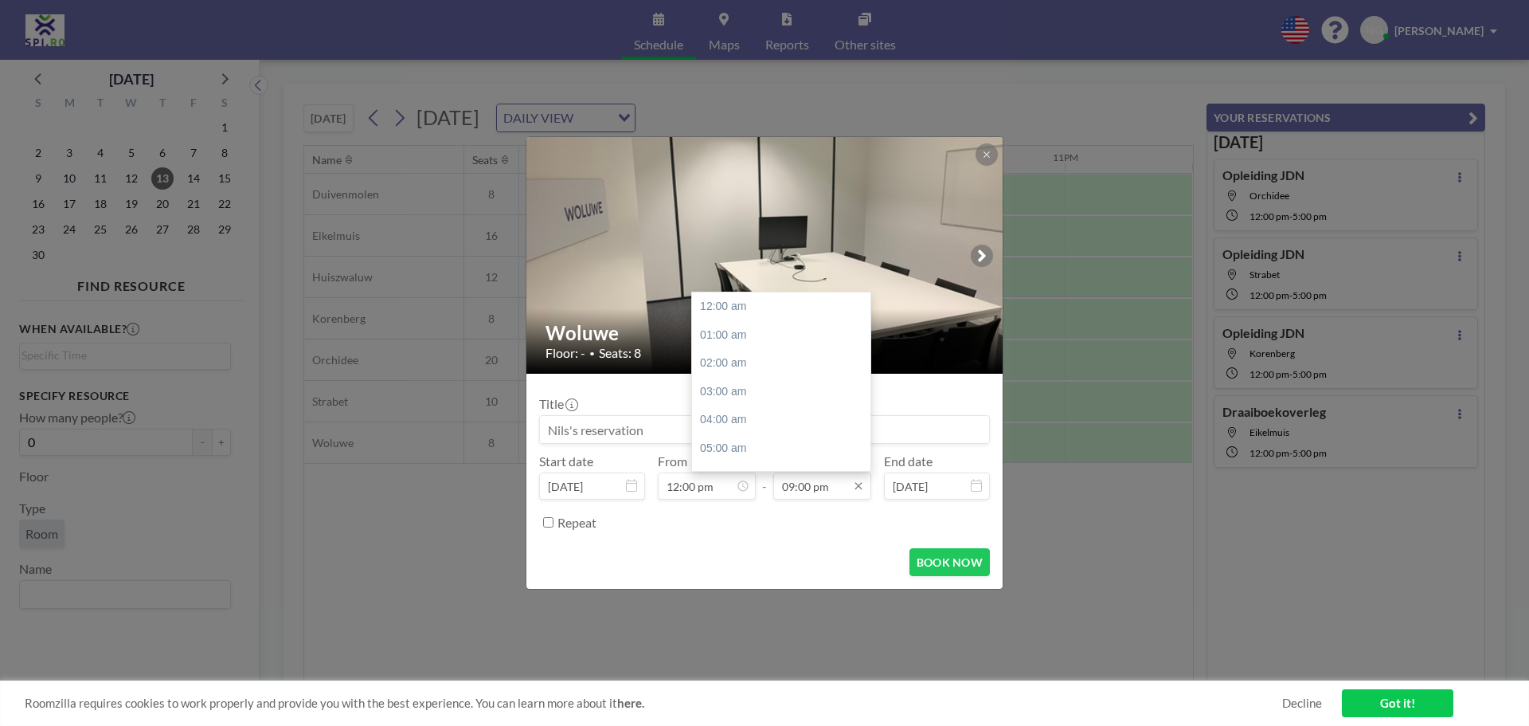
click at [830, 481] on input "09:00 pm" at bounding box center [822, 485] width 98 height 27
click at [730, 341] on div "05:00 pm" at bounding box center [785, 337] width 186 height 29
type input "05:00 pm"
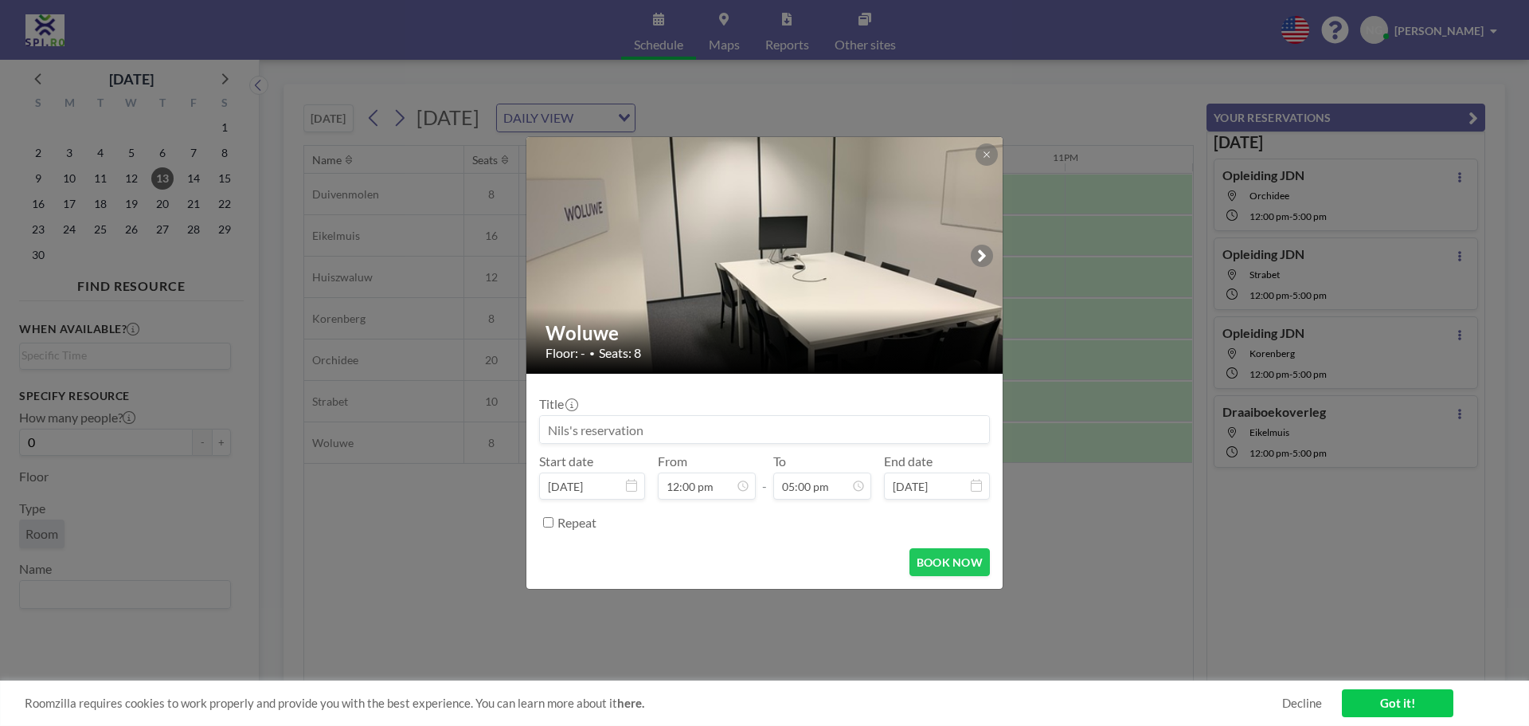
click at [656, 419] on input at bounding box center [764, 429] width 449 height 27
type input "Opleiding JDN"
click at [977, 571] on button "BOOK NOW" at bounding box center [950, 562] width 80 height 28
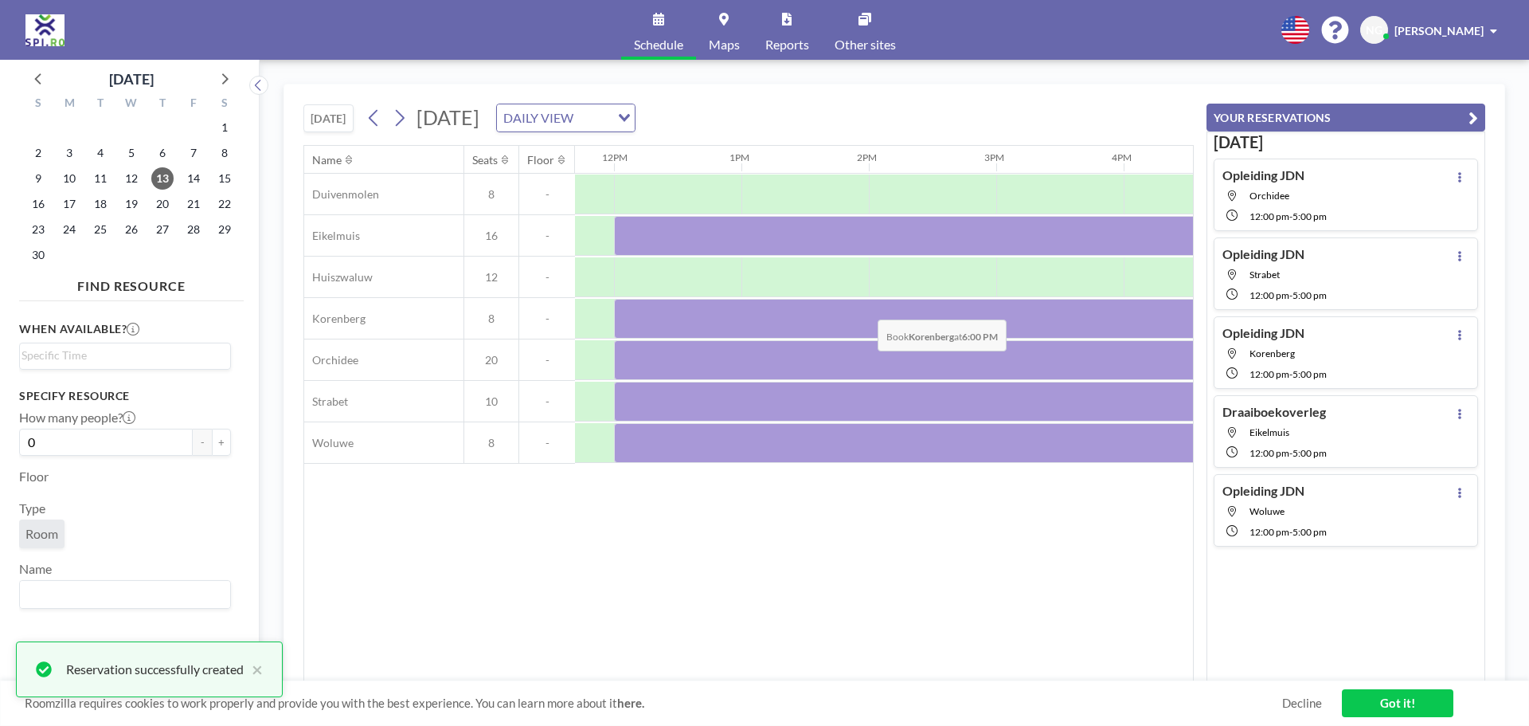
scroll to position [0, 1486]
